Goal: Task Accomplishment & Management: Complete application form

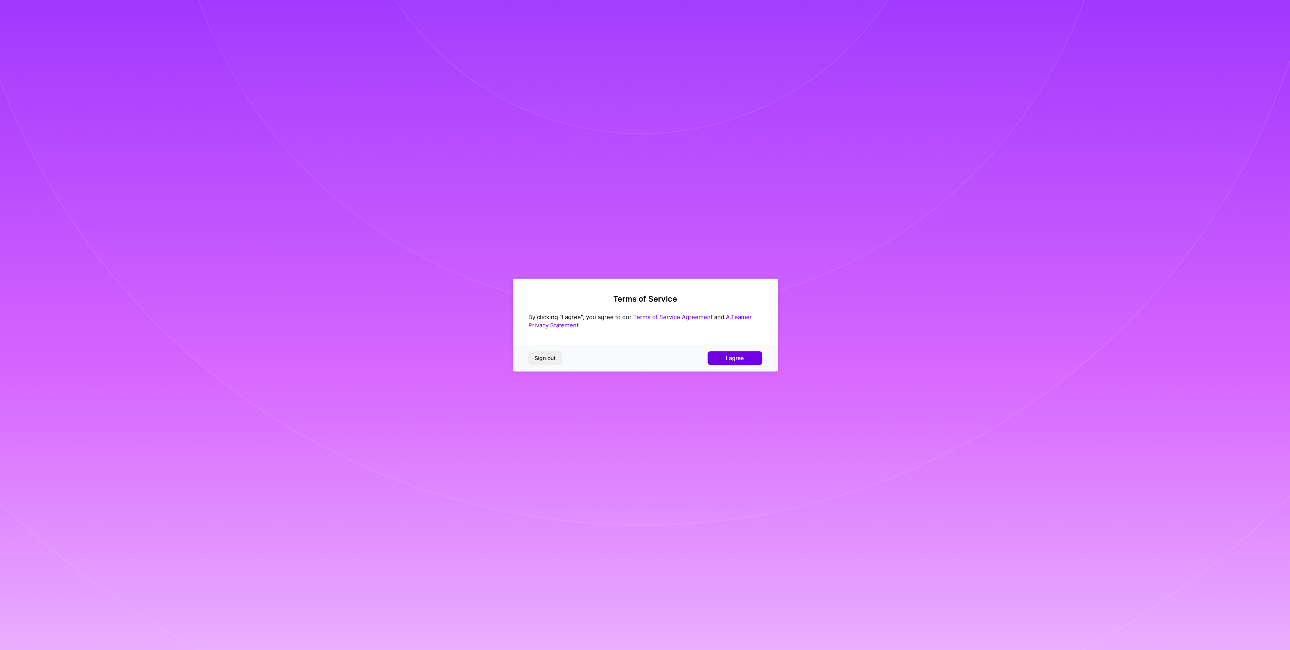
click at [728, 365] on div "Sign out I agree" at bounding box center [645, 358] width 265 height 27
click at [729, 359] on span "I agree" at bounding box center [735, 358] width 18 height 8
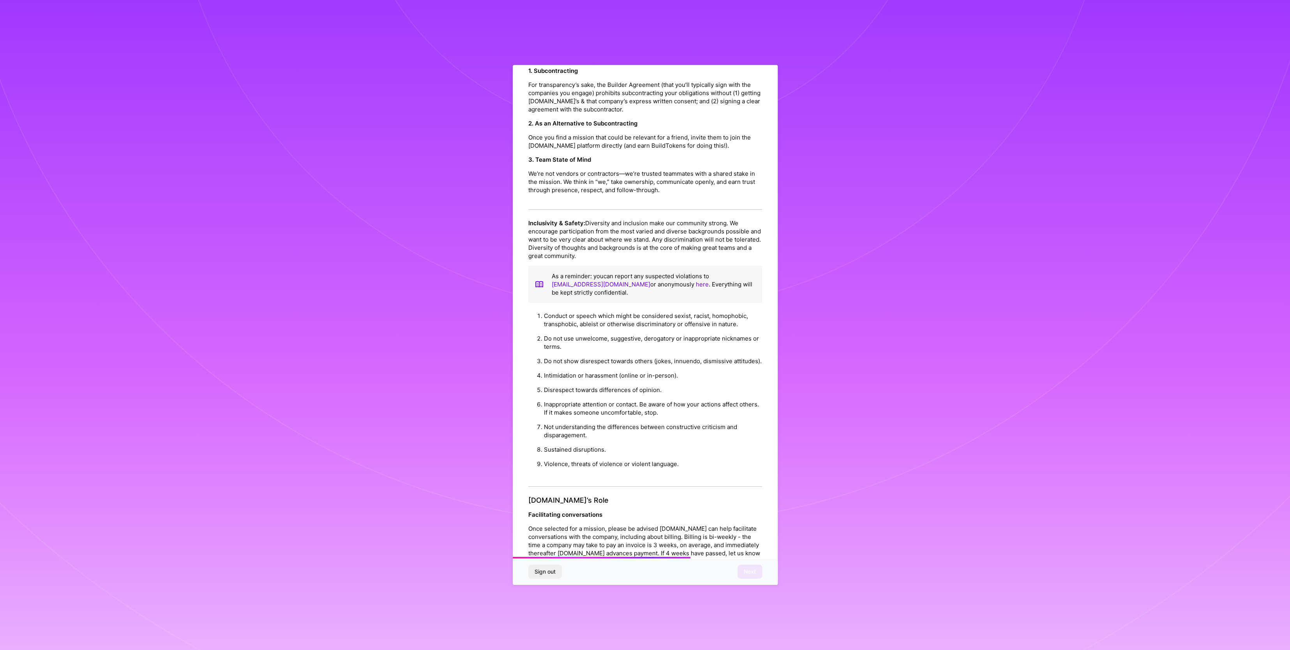
scroll to position [493, 0]
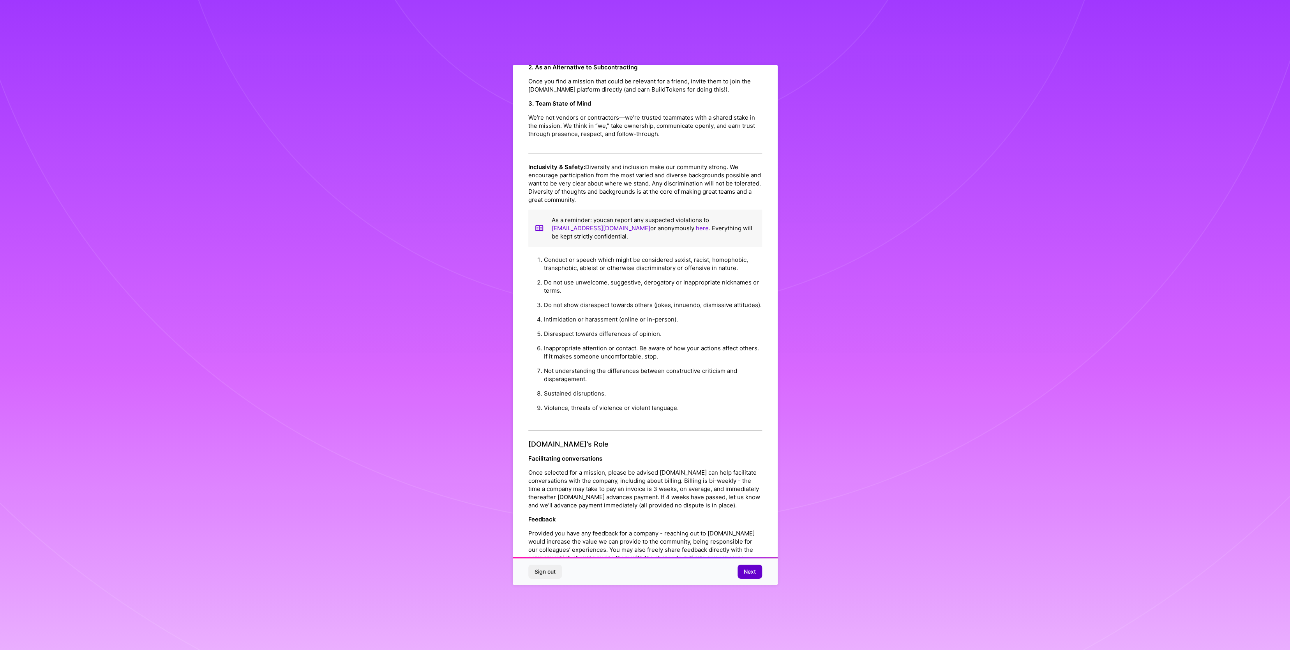
click at [752, 577] on button "Next" at bounding box center [750, 572] width 25 height 14
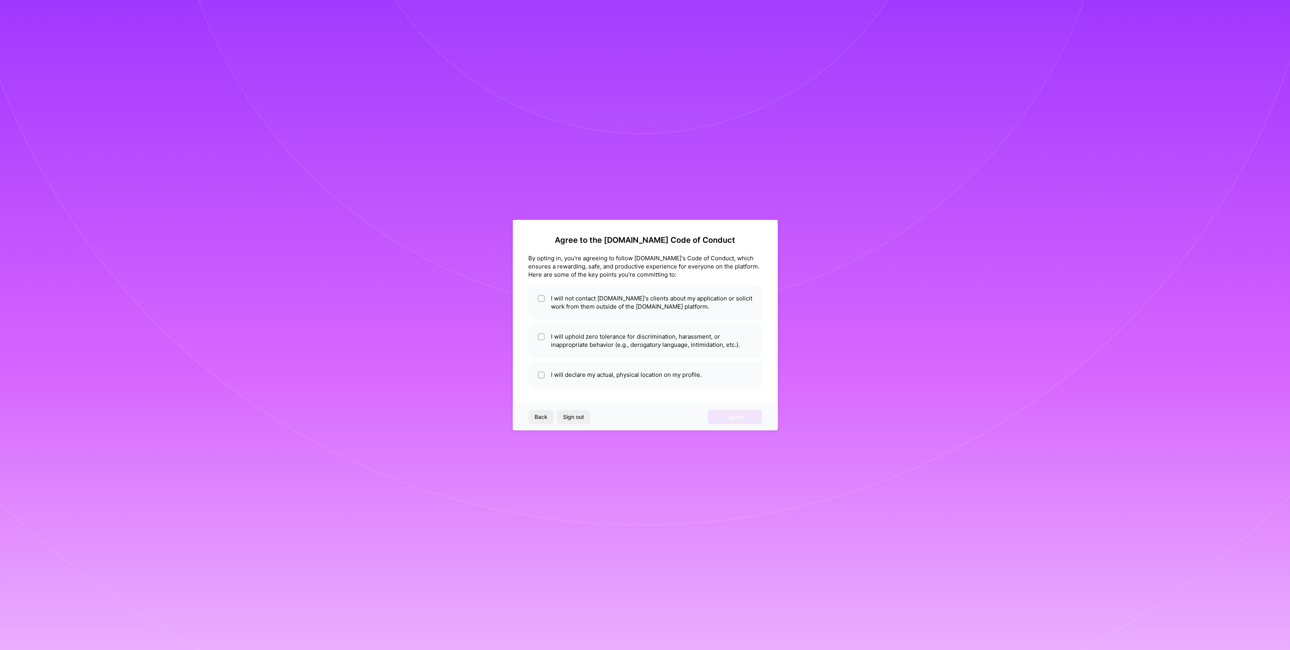
scroll to position [0, 0]
click at [577, 302] on li "I will not contact [DOMAIN_NAME]'s clients about my application or solicit work…" at bounding box center [645, 302] width 234 height 35
checkbox input "true"
click at [544, 346] on span at bounding box center [541, 340] width 7 height 16
checkbox input "true"
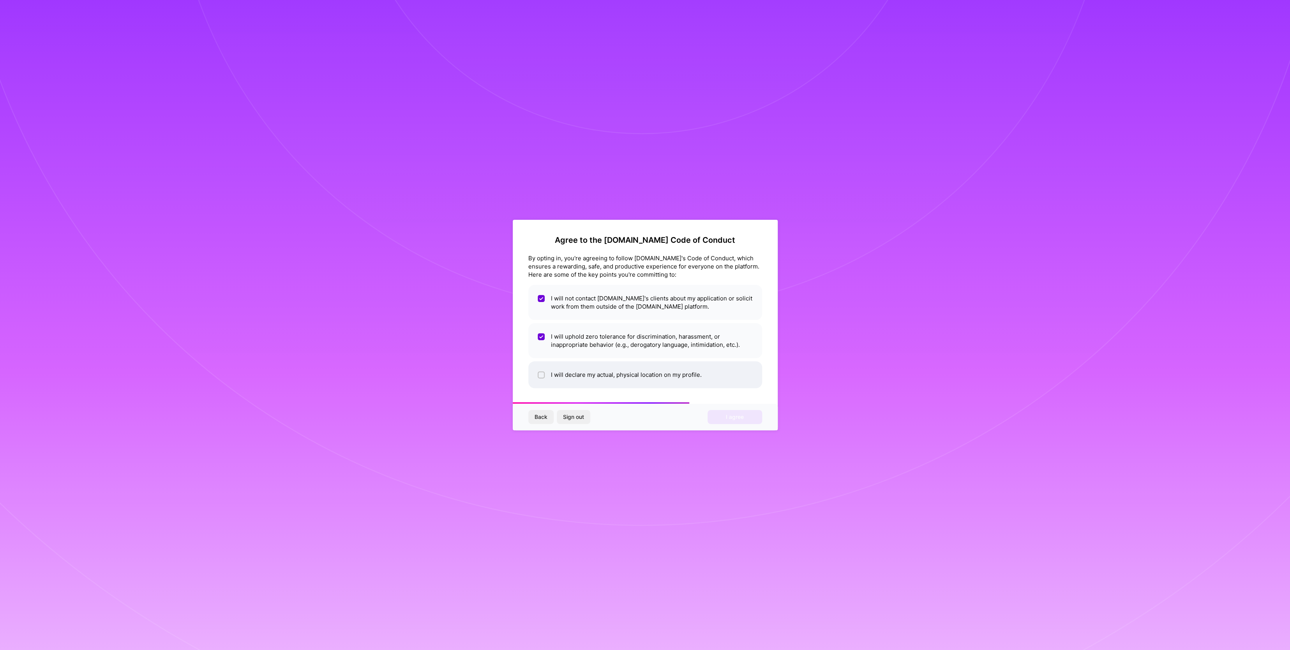
click at [543, 378] on input "checkbox" at bounding box center [541, 375] width 5 height 5
checkbox input "true"
click at [739, 419] on span "I agree" at bounding box center [735, 417] width 18 height 8
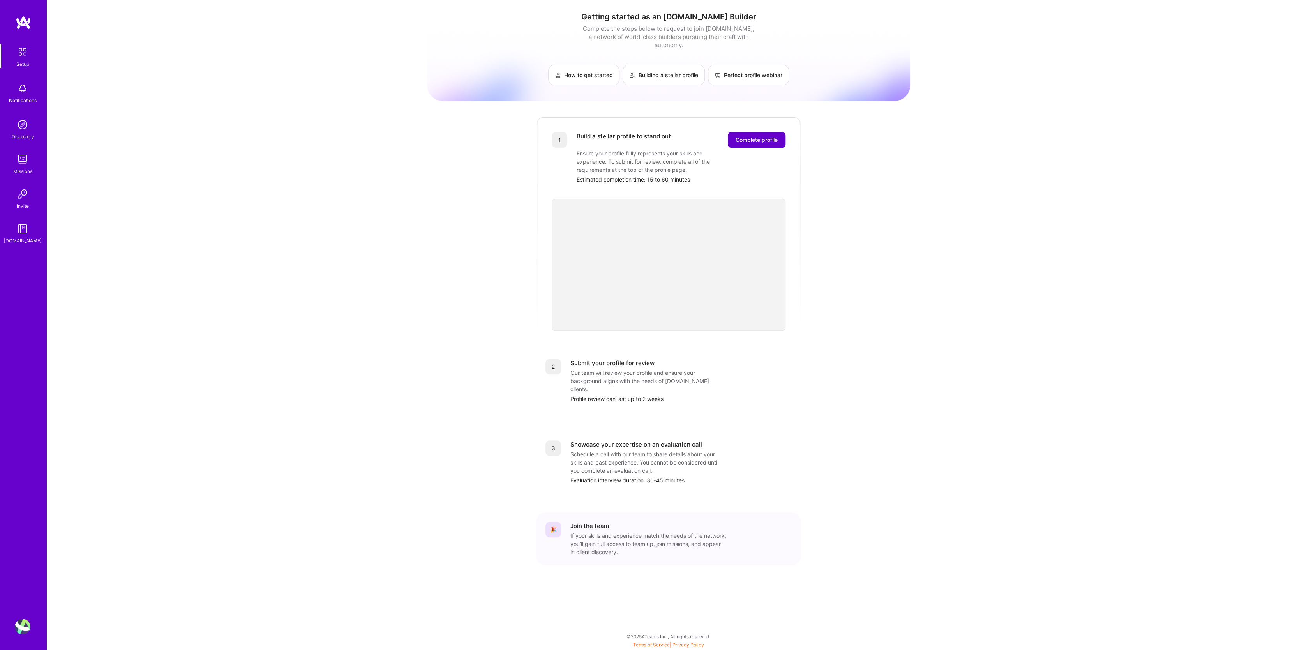
click at [753, 136] on span "Complete profile" at bounding box center [757, 140] width 42 height 8
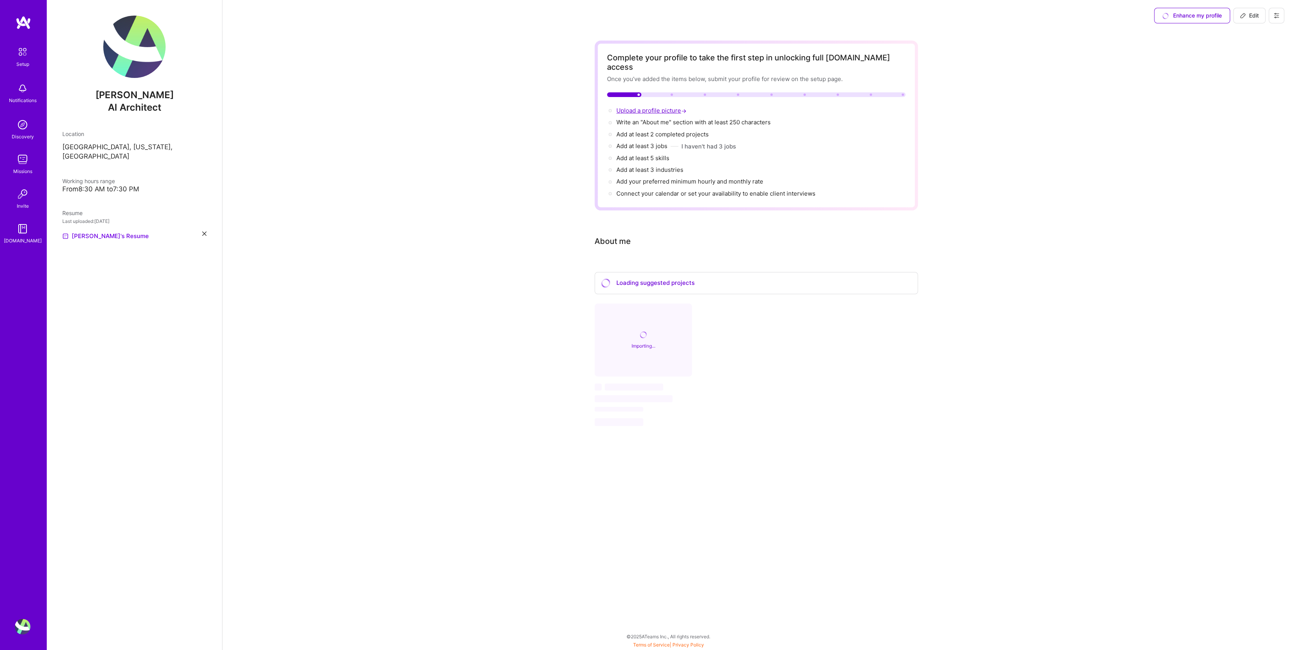
click at [641, 107] on span "Upload a profile picture →" at bounding box center [653, 110] width 72 height 7
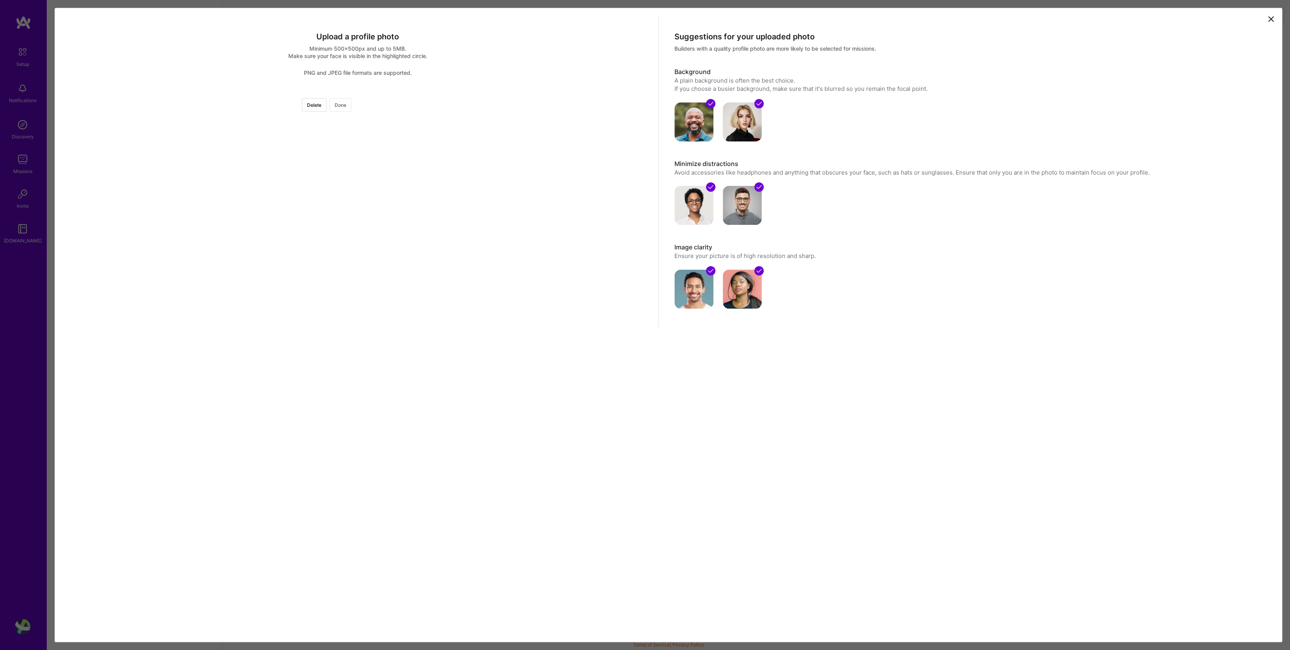
click at [352, 103] on button "Done" at bounding box center [341, 105] width 22 height 14
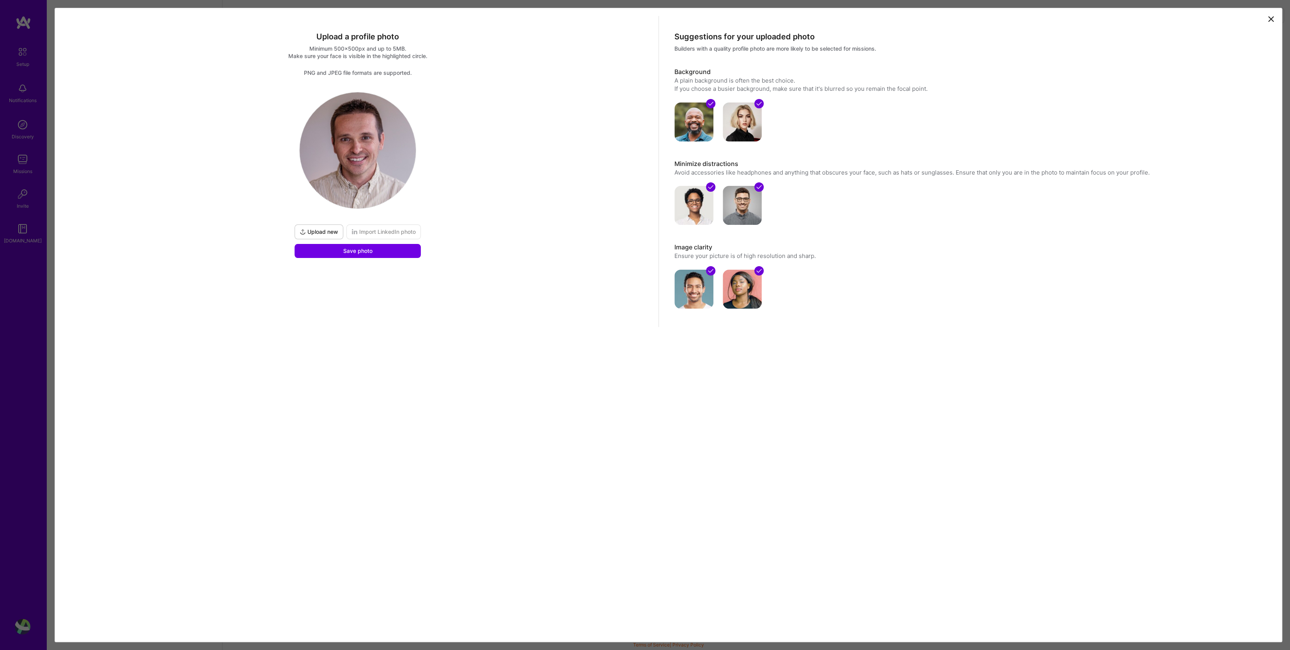
click at [365, 258] on div "Upload a profile photo Minimum 500x500px and up to 5MB. Make sure your face is …" at bounding box center [358, 171] width 602 height 311
click at [358, 251] on span "Save photo" at bounding box center [357, 251] width 29 height 8
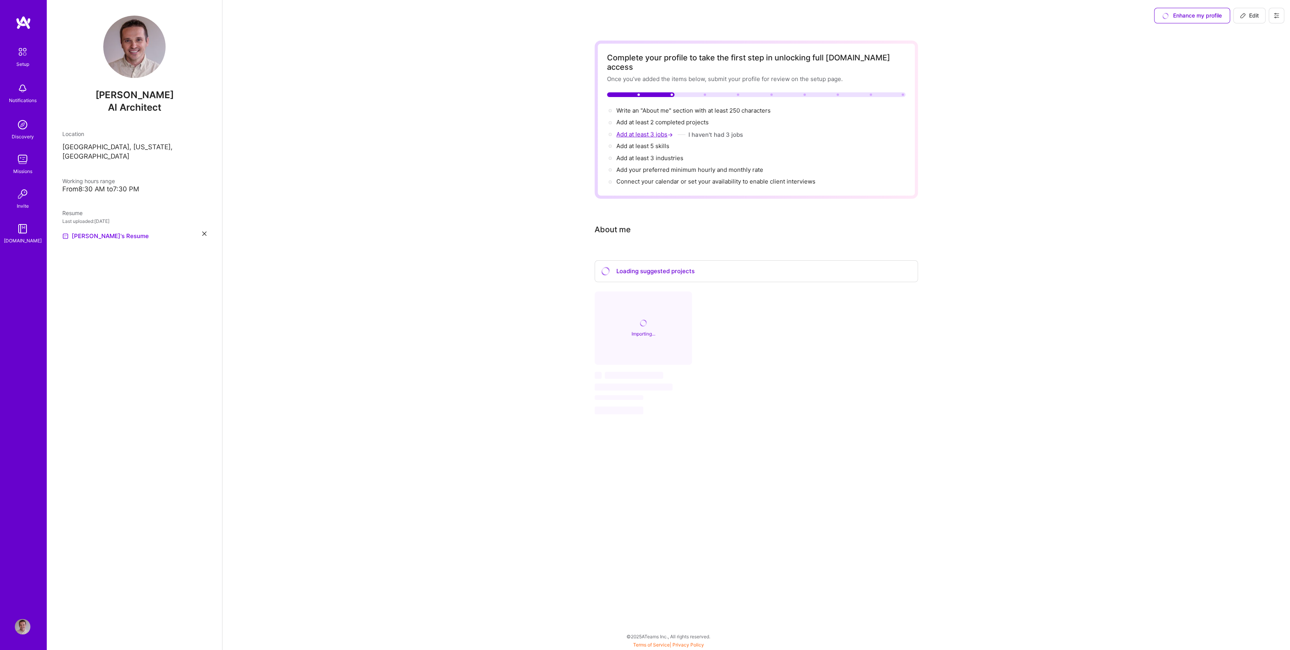
click at [662, 131] on span "Add at least 3 jobs →" at bounding box center [646, 134] width 58 height 7
select select "US"
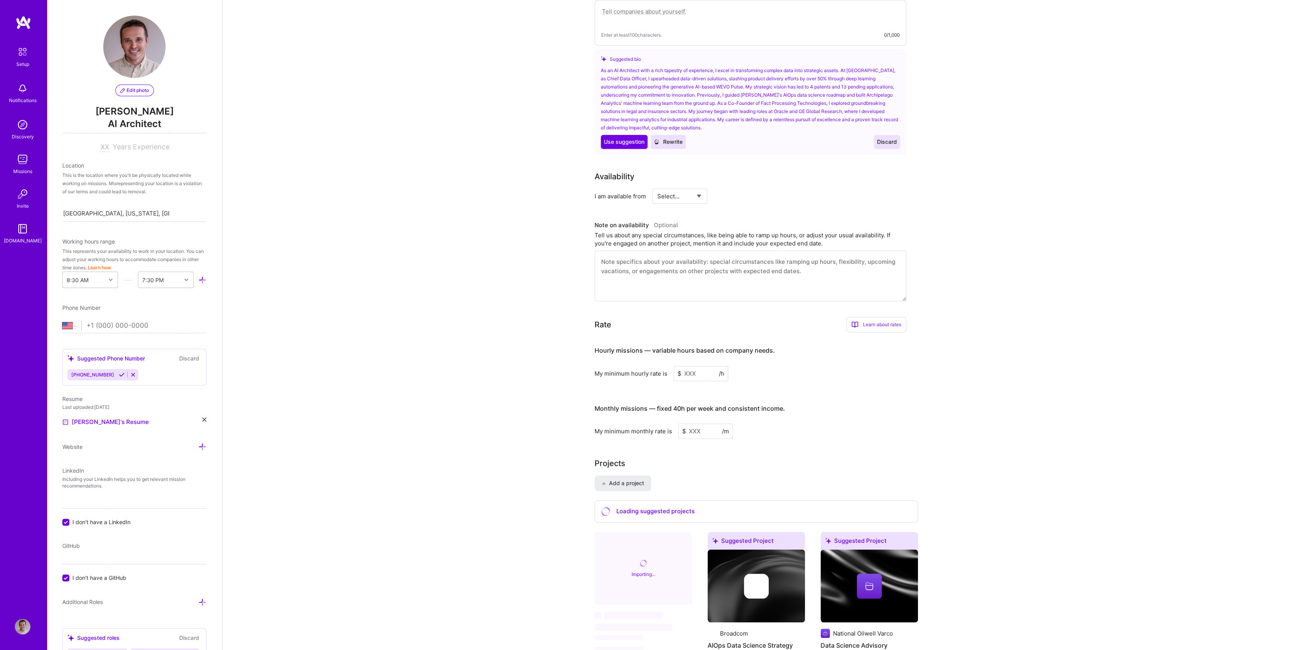
scroll to position [250, 0]
